Goal: Transaction & Acquisition: Purchase product/service

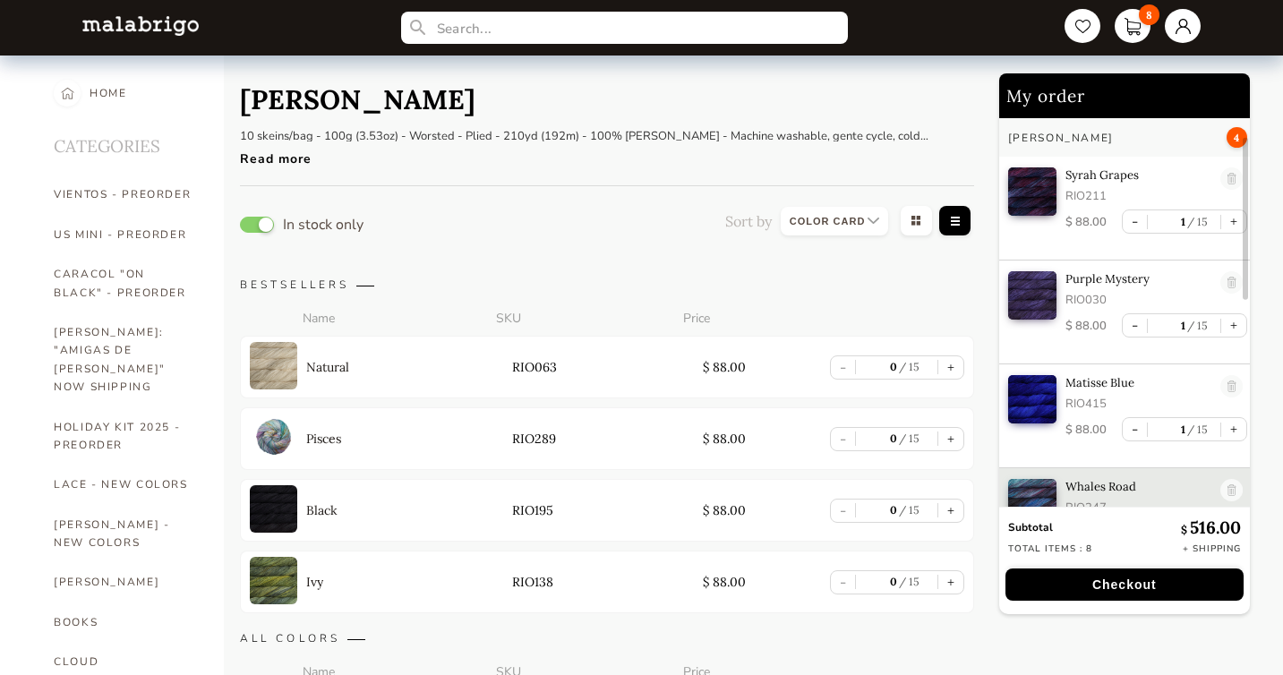
select select "INDEX"
click at [1162, 27] on ul "8" at bounding box center [1126, 28] width 150 height 38
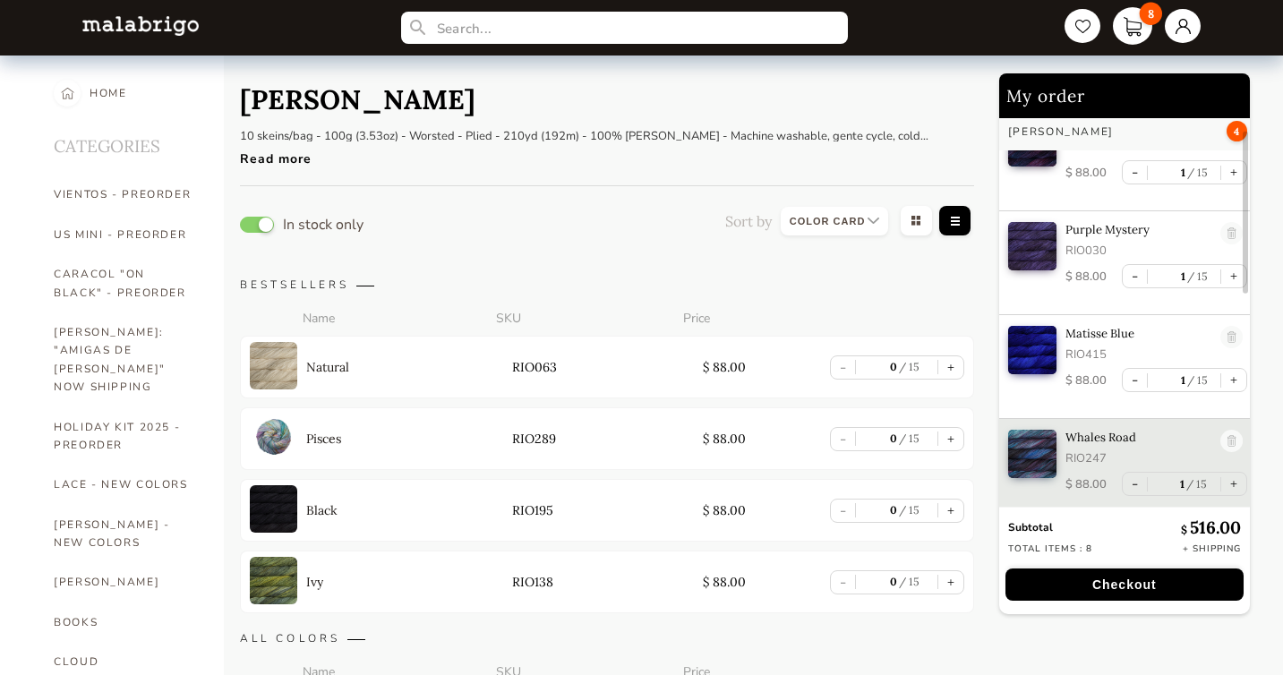
click at [1123, 24] on link "8" at bounding box center [1132, 26] width 39 height 38
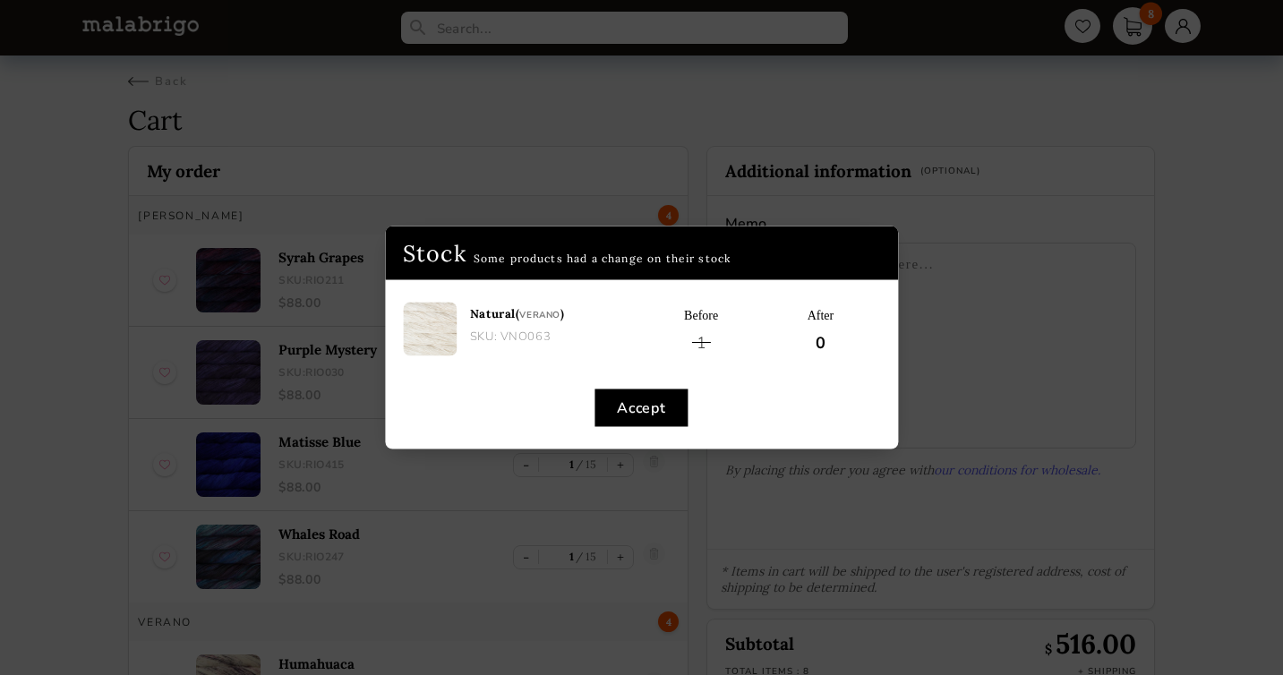
click at [1123, 24] on div "Stock Some products had a change on their stock Natural ( Verano ) SKU: VNO063 …" at bounding box center [641, 337] width 1283 height 675
click at [648, 413] on button "Accept" at bounding box center [641, 409] width 93 height 38
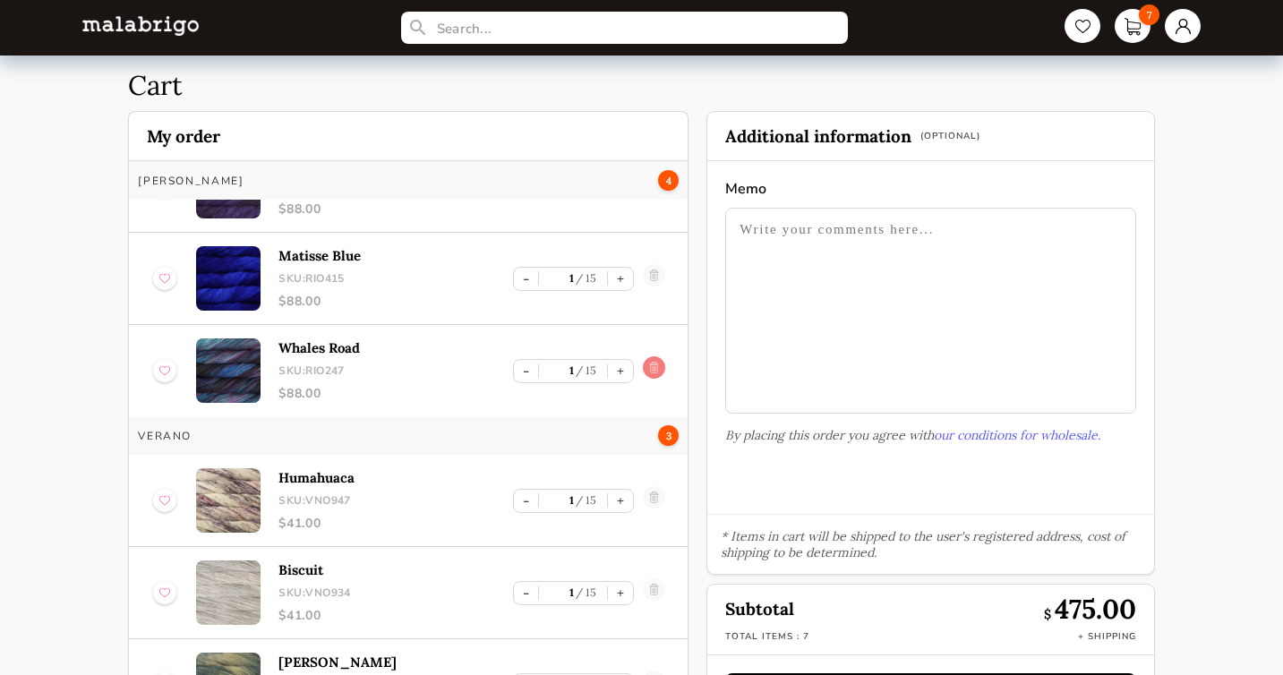
scroll to position [106, 0]
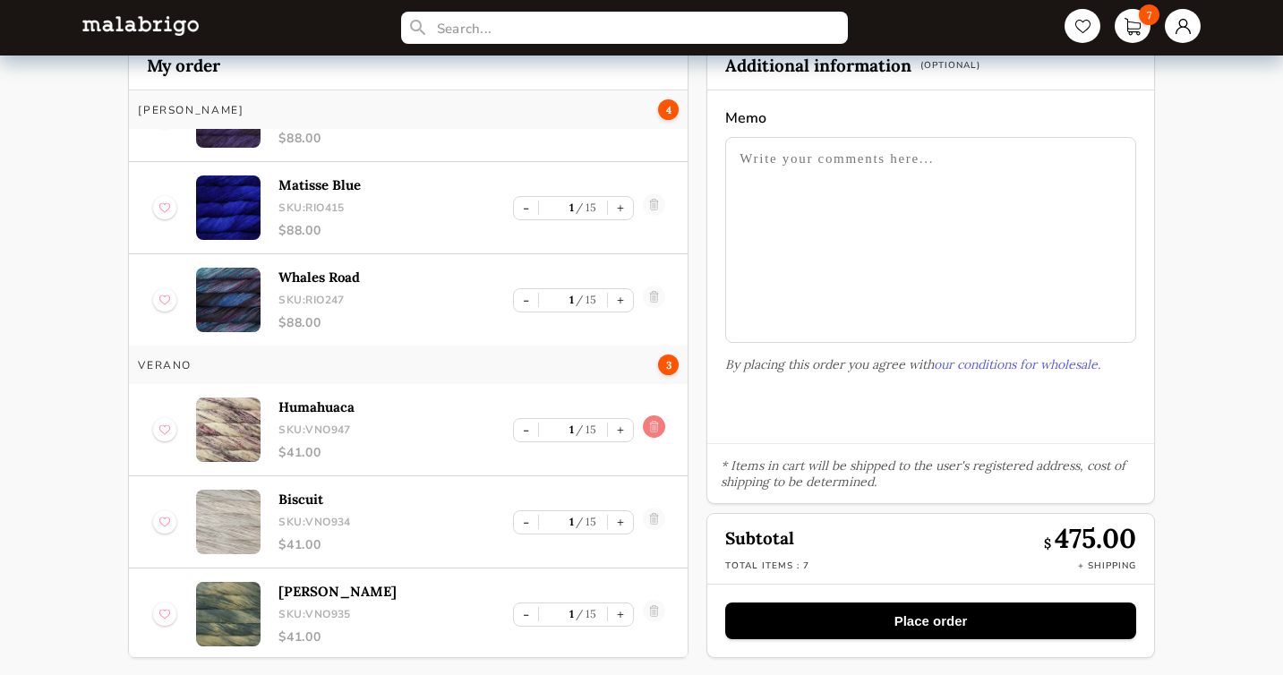
click at [649, 424] on link at bounding box center [654, 430] width 22 height 29
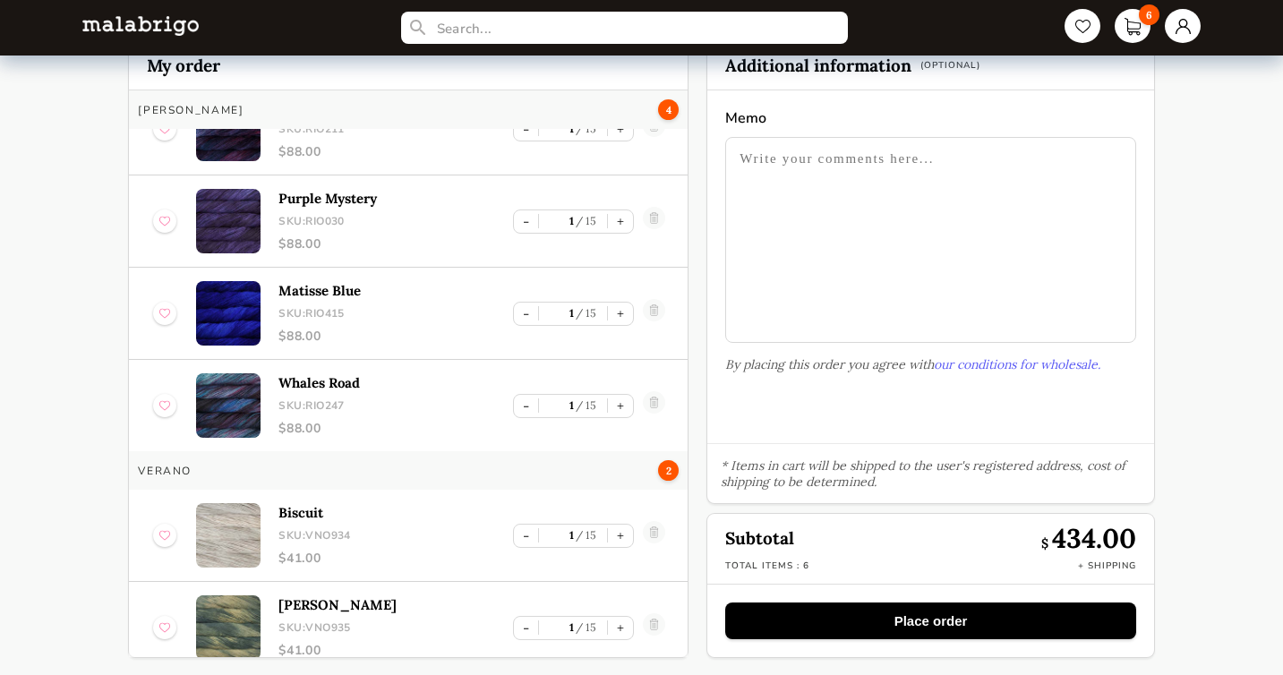
scroll to position [60, 0]
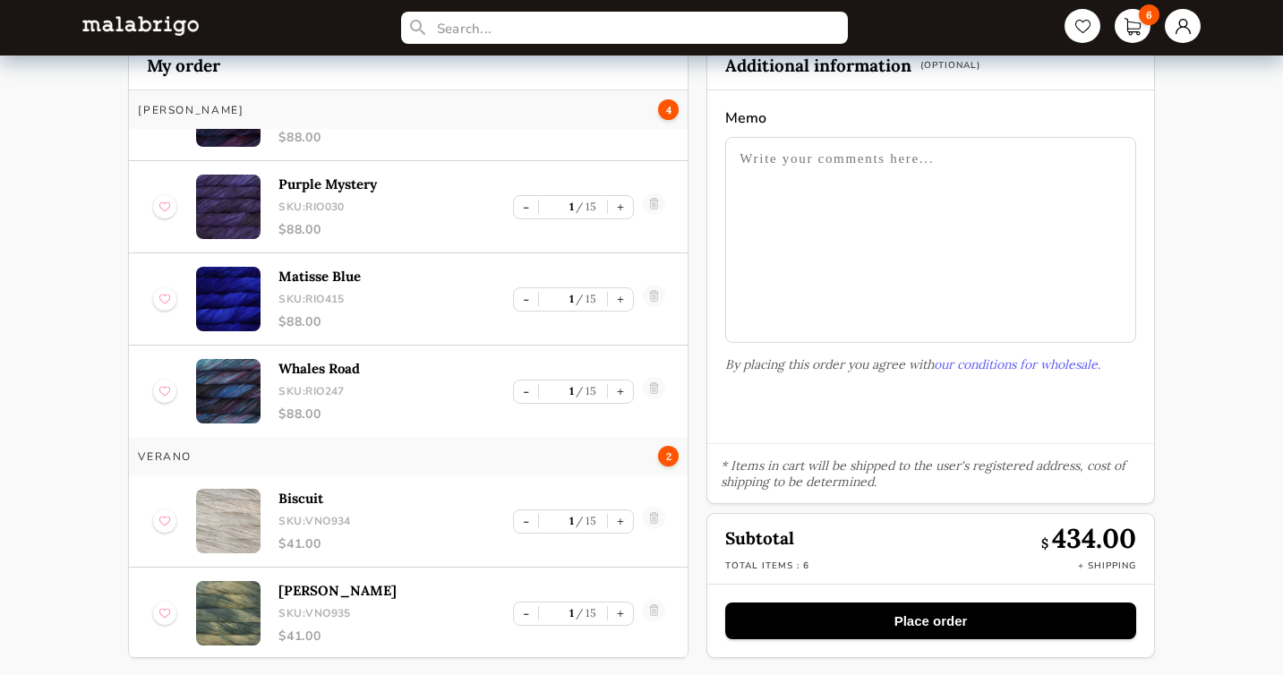
click at [219, 632] on img at bounding box center [228, 613] width 64 height 64
click at [221, 614] on img at bounding box center [228, 613] width 64 height 64
click at [235, 603] on img at bounding box center [228, 613] width 64 height 64
click at [235, 602] on img at bounding box center [228, 613] width 64 height 64
click at [244, 623] on img at bounding box center [228, 613] width 64 height 64
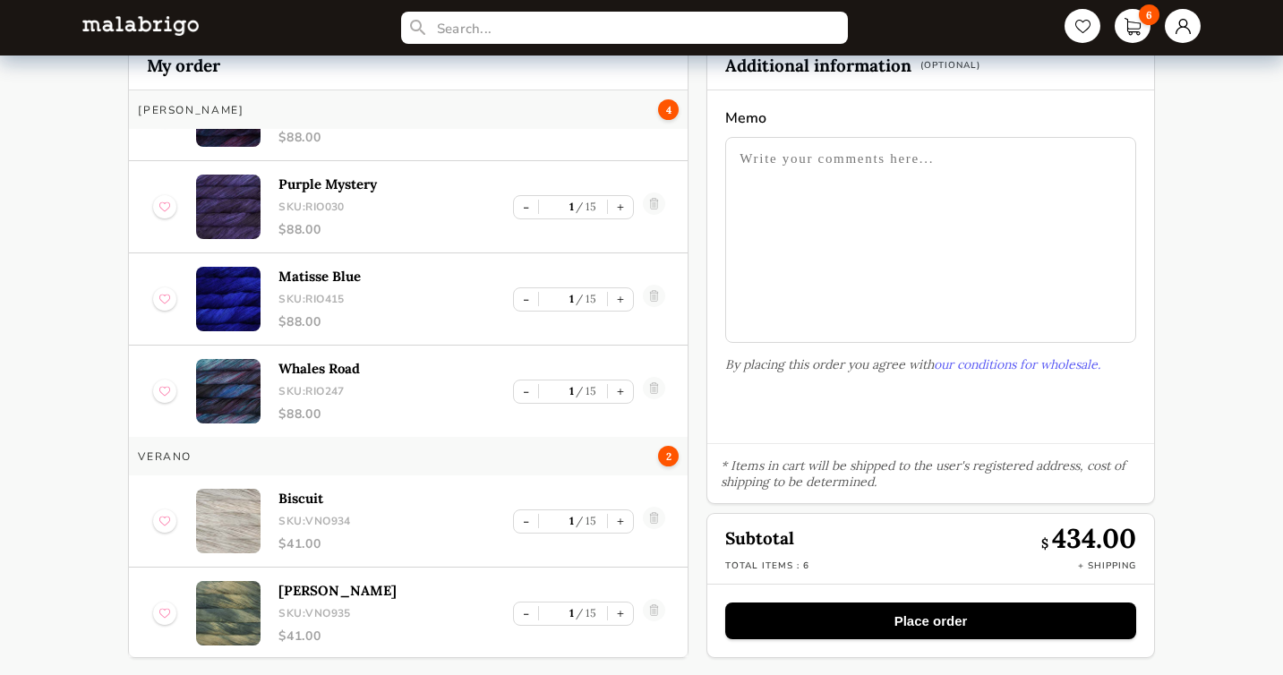
click at [226, 529] on img at bounding box center [228, 521] width 64 height 64
click at [300, 510] on div "Biscuit SKU: VNO934 $ 41.00" at bounding box center [396, 521] width 235 height 63
click at [294, 492] on p "Biscuit" at bounding box center [396, 498] width 235 height 17
click at [156, 157] on article "Syrah Grapes SKU: RIO211 $ 88.00 - 1 15 +" at bounding box center [408, 115] width 559 height 92
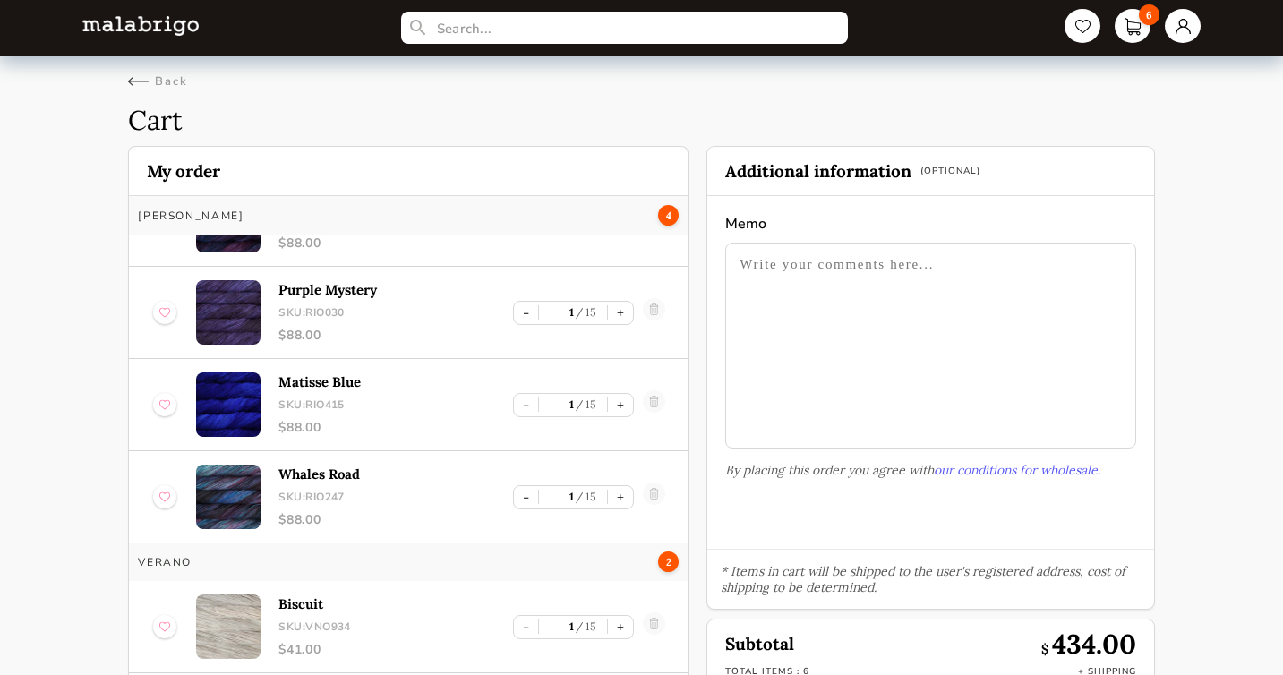
select select "INDEX"
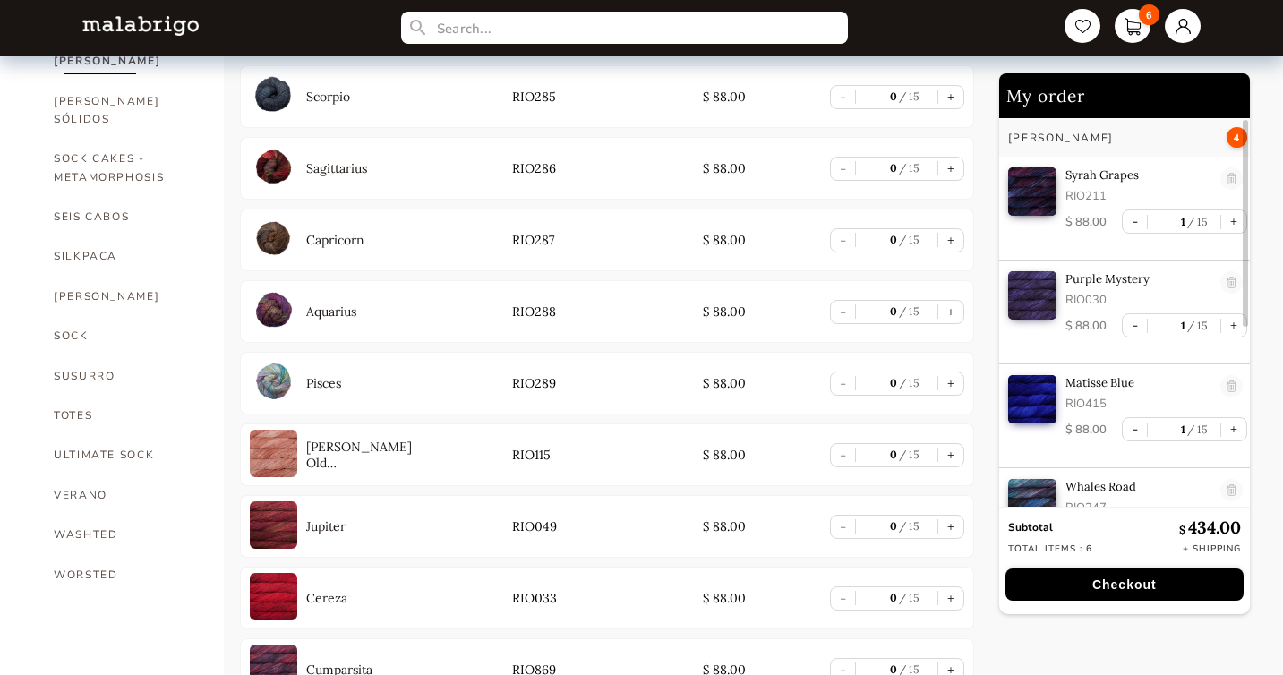
scroll to position [1249, 0]
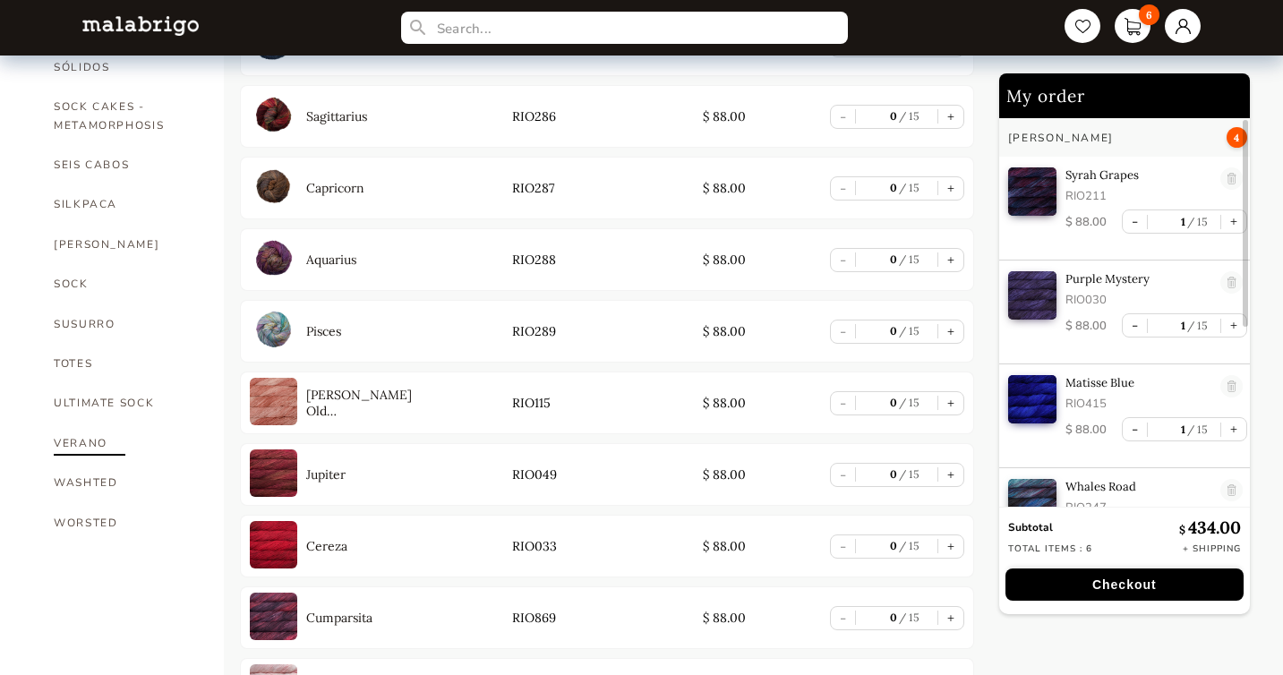
click at [90, 424] on link "VERANO" at bounding box center [125, 443] width 143 height 39
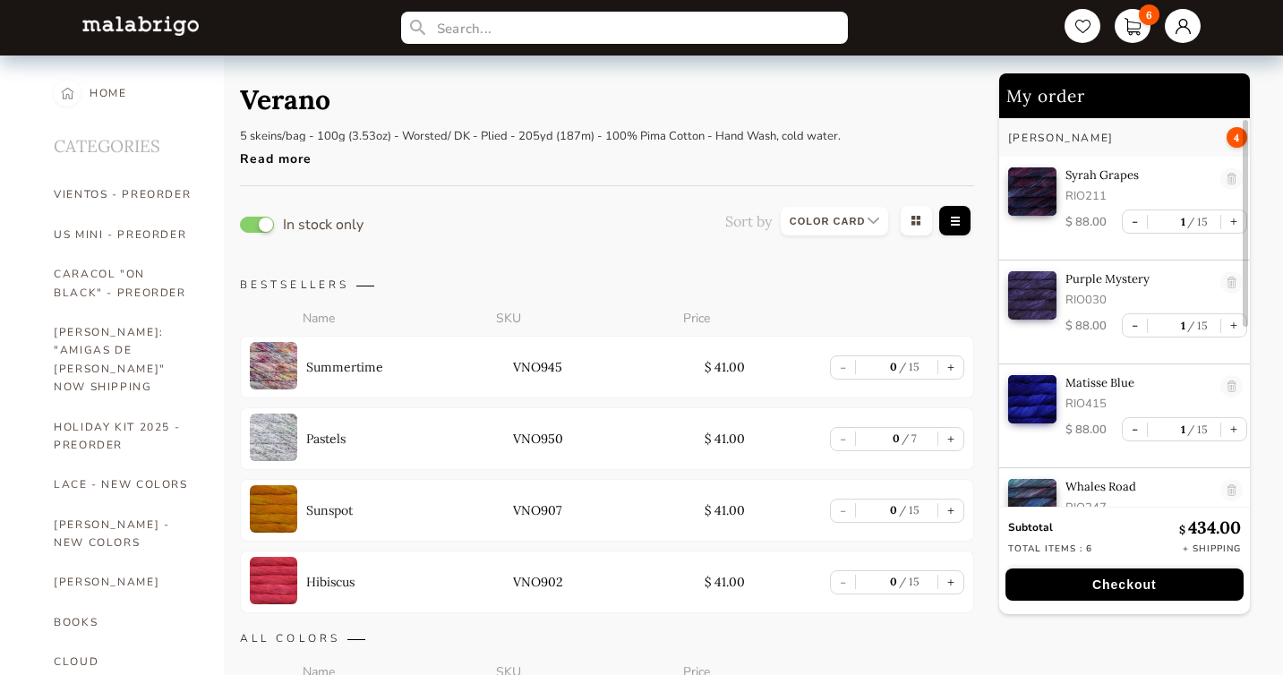
click at [297, 159] on div "Read more" at bounding box center [540, 155] width 601 height 26
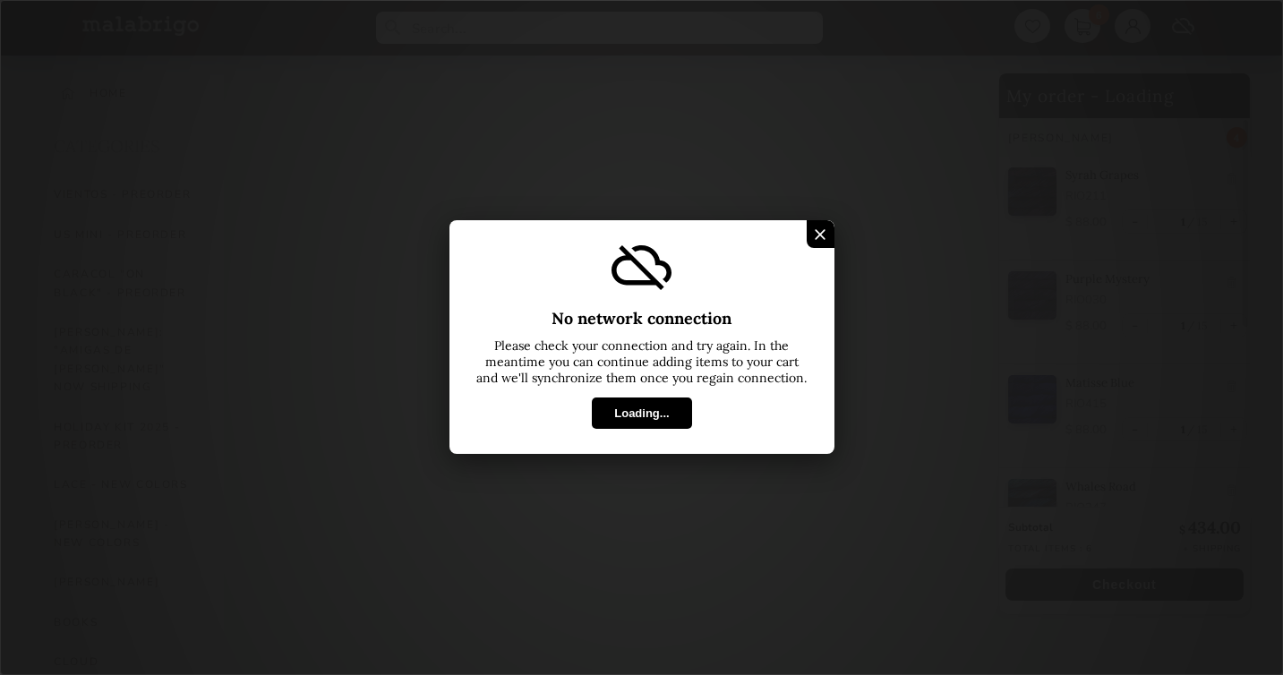
select select "INDEX"
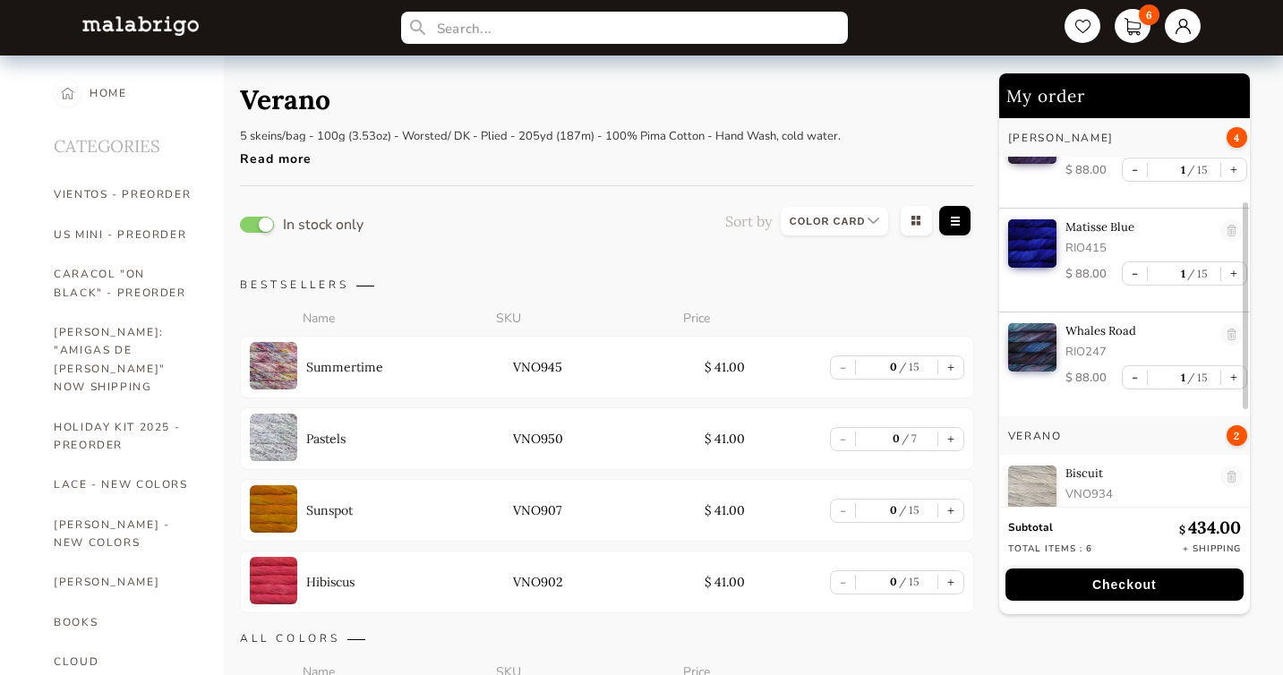
scroll to position [159, 0]
